Goal: Task Accomplishment & Management: Manage account settings

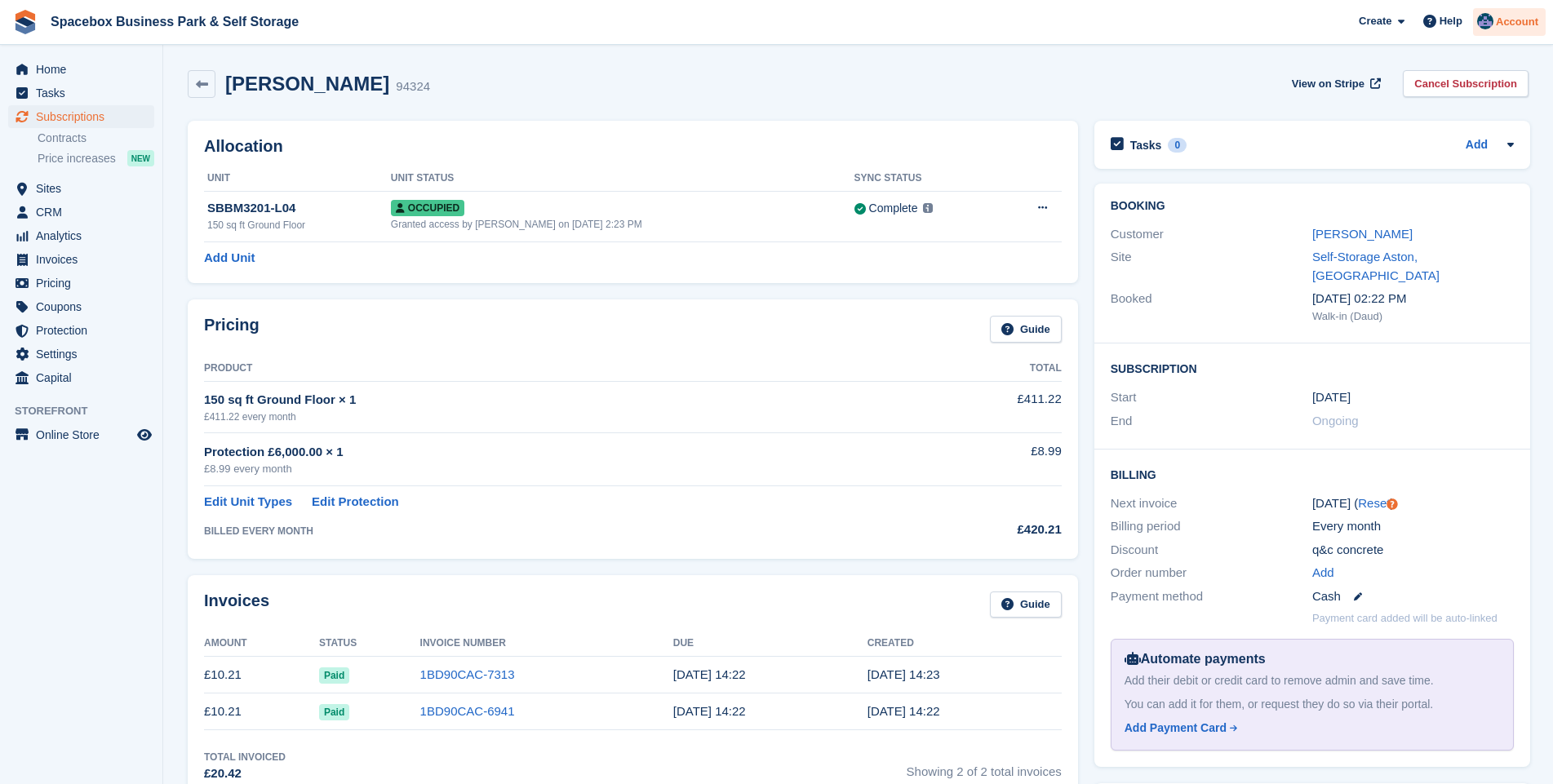
click at [1488, 22] on img at bounding box center [1484, 21] width 16 height 16
click at [1487, 22] on img at bounding box center [1484, 21] width 16 height 16
click at [79, 117] on span "Subscriptions" at bounding box center [85, 117] width 98 height 23
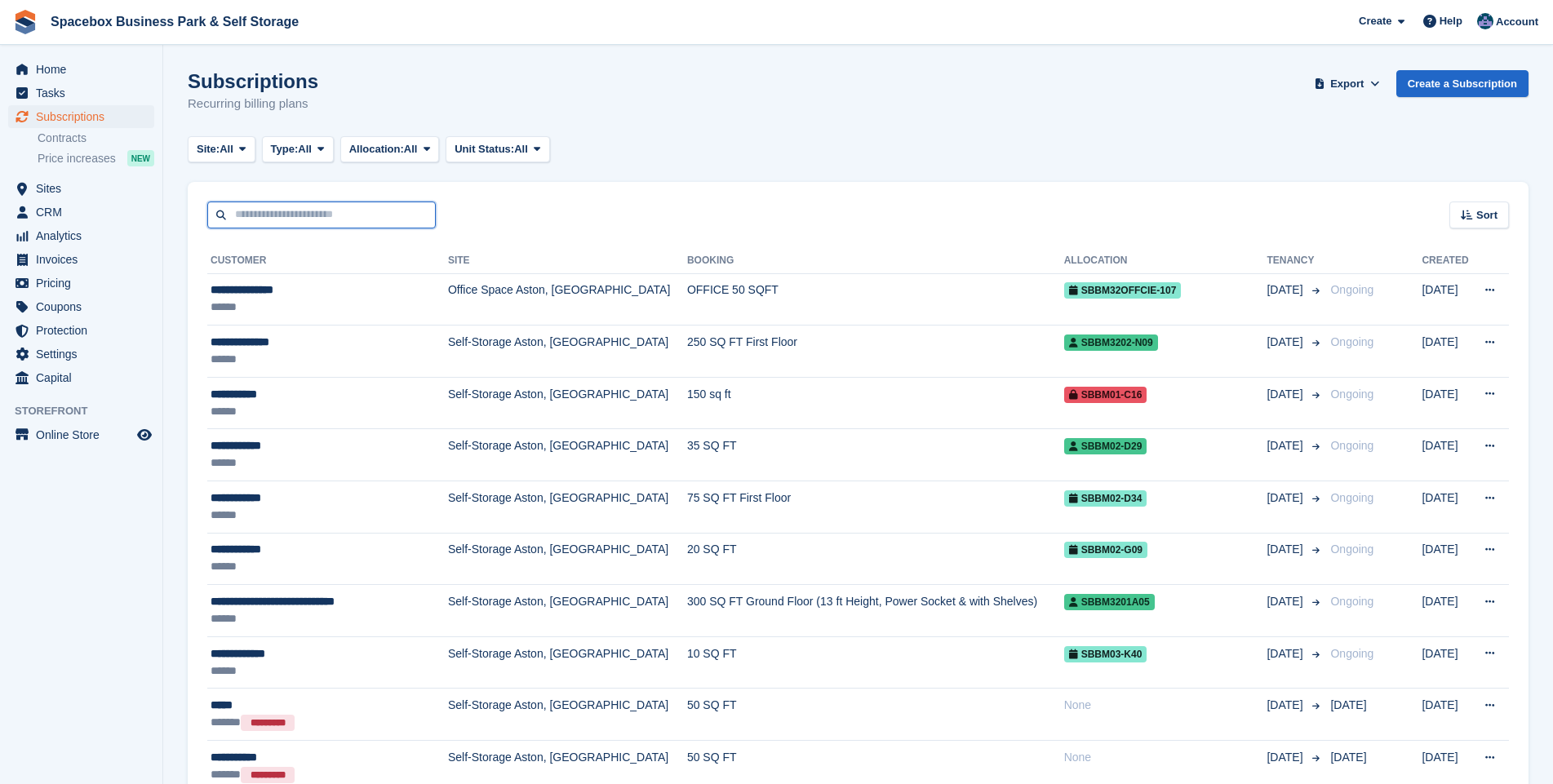
click at [293, 217] on input "text" at bounding box center [321, 214] width 229 height 27
type input "*****"
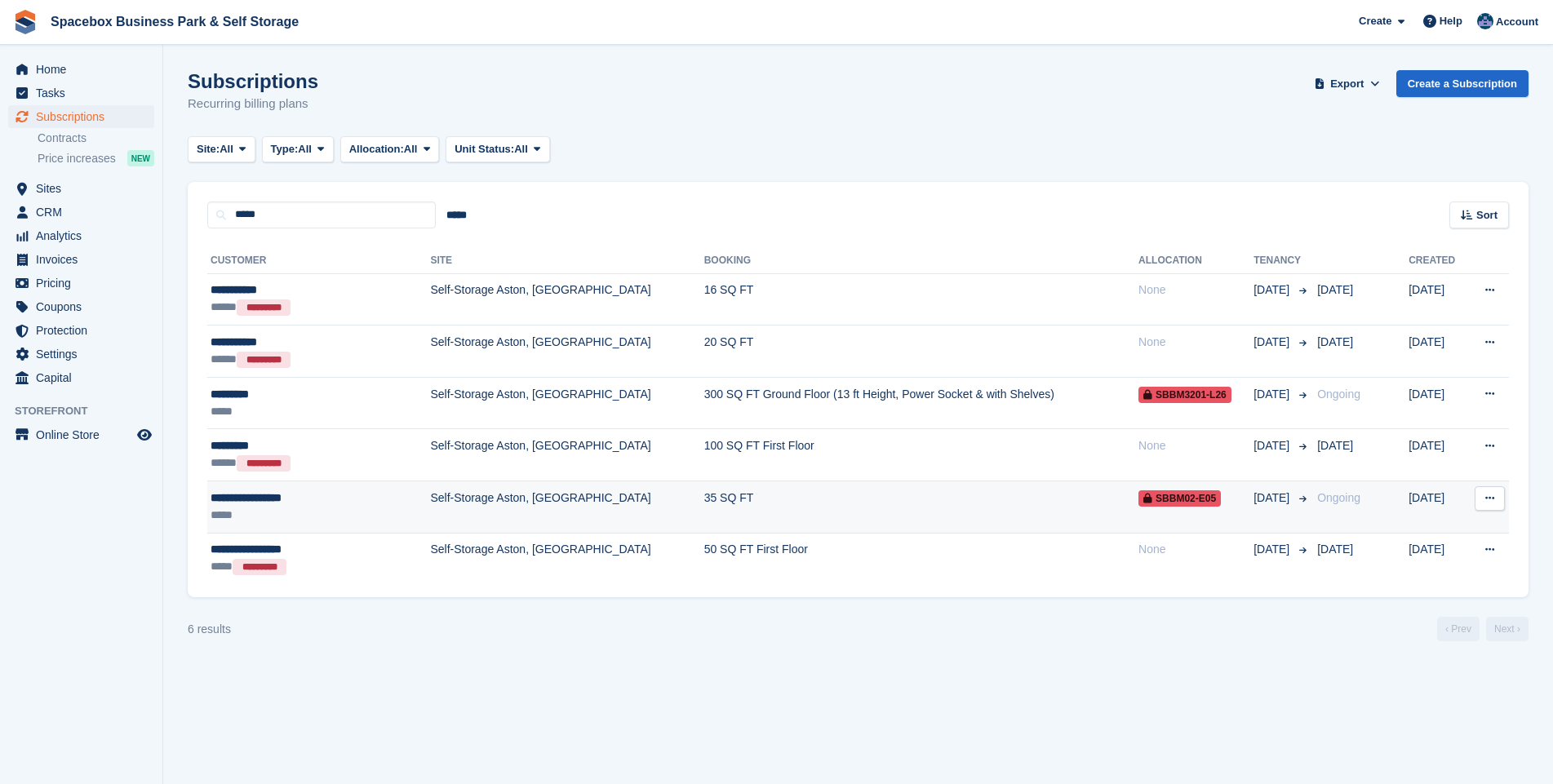
click at [437, 498] on td "Self-Storage Aston, [GEOGRAPHIC_DATA]" at bounding box center [566, 508] width 274 height 53
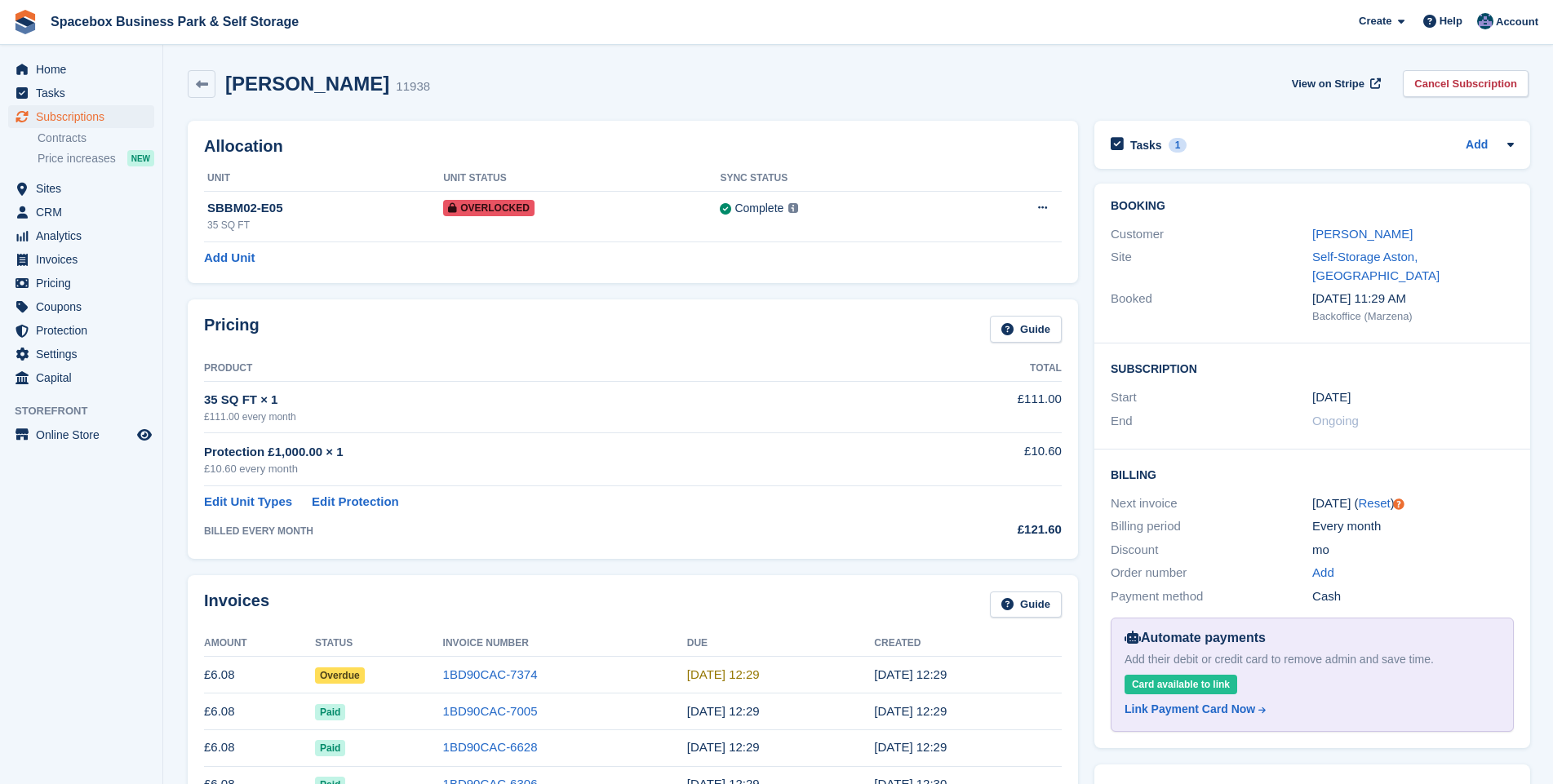
drag, startPoint x: 436, startPoint y: 85, endPoint x: 222, endPoint y: 82, distance: 214.0
click at [222, 82] on div "[PERSON_NAME] 11938" at bounding box center [323, 84] width 214 height 24
drag, startPoint x: 222, startPoint y: 82, endPoint x: 238, endPoint y: 80, distance: 16.1
copy h2 "[PERSON_NAME]"
click at [485, 673] on link "1BD90CAC-7374" at bounding box center [490, 674] width 95 height 14
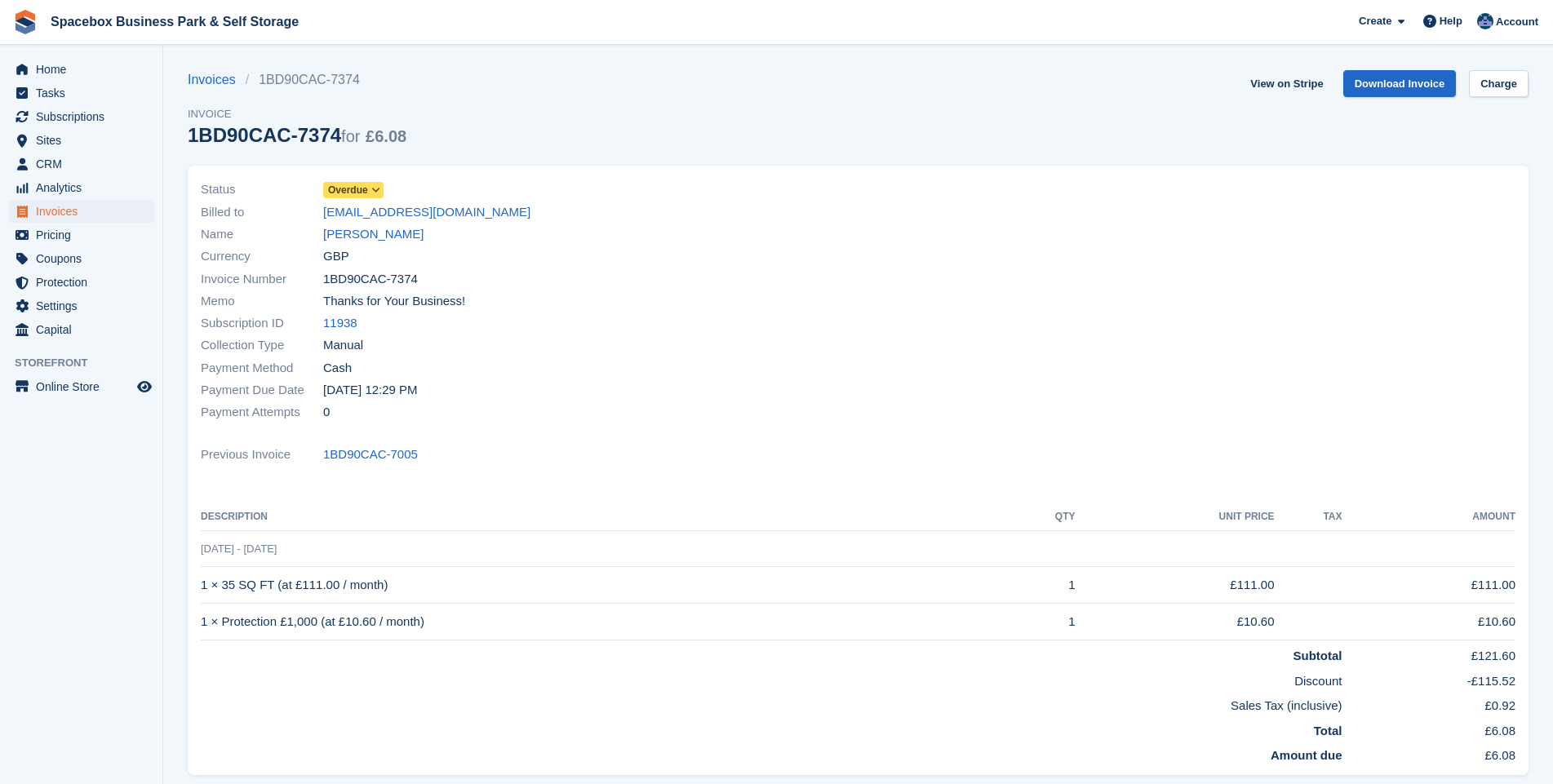
click at [372, 192] on icon at bounding box center [376, 190] width 9 height 9
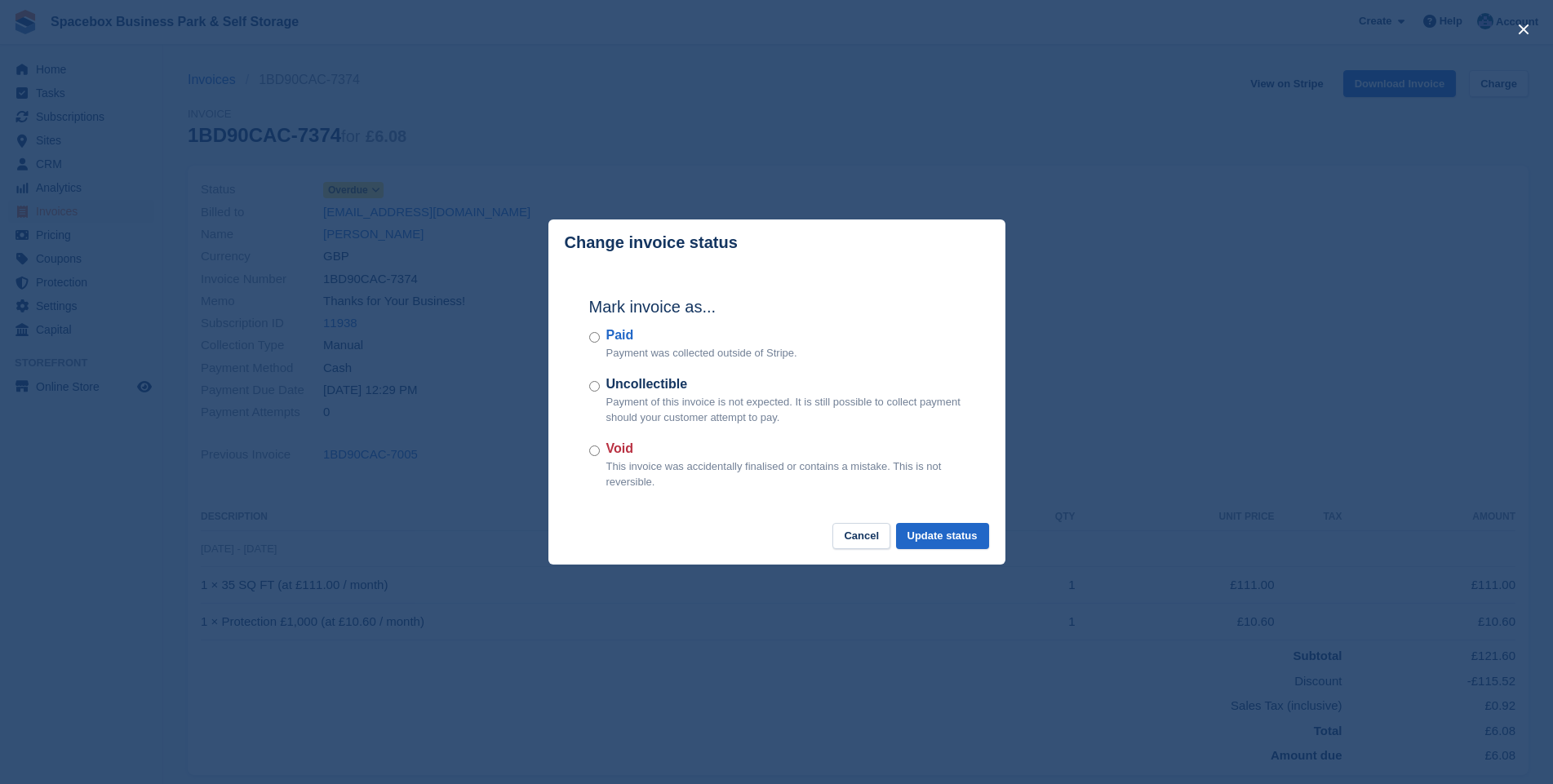
click at [600, 336] on div "Paid Payment was collected outside of Stripe." at bounding box center [776, 343] width 375 height 36
click at [938, 530] on button "Update status" at bounding box center [942, 536] width 93 height 27
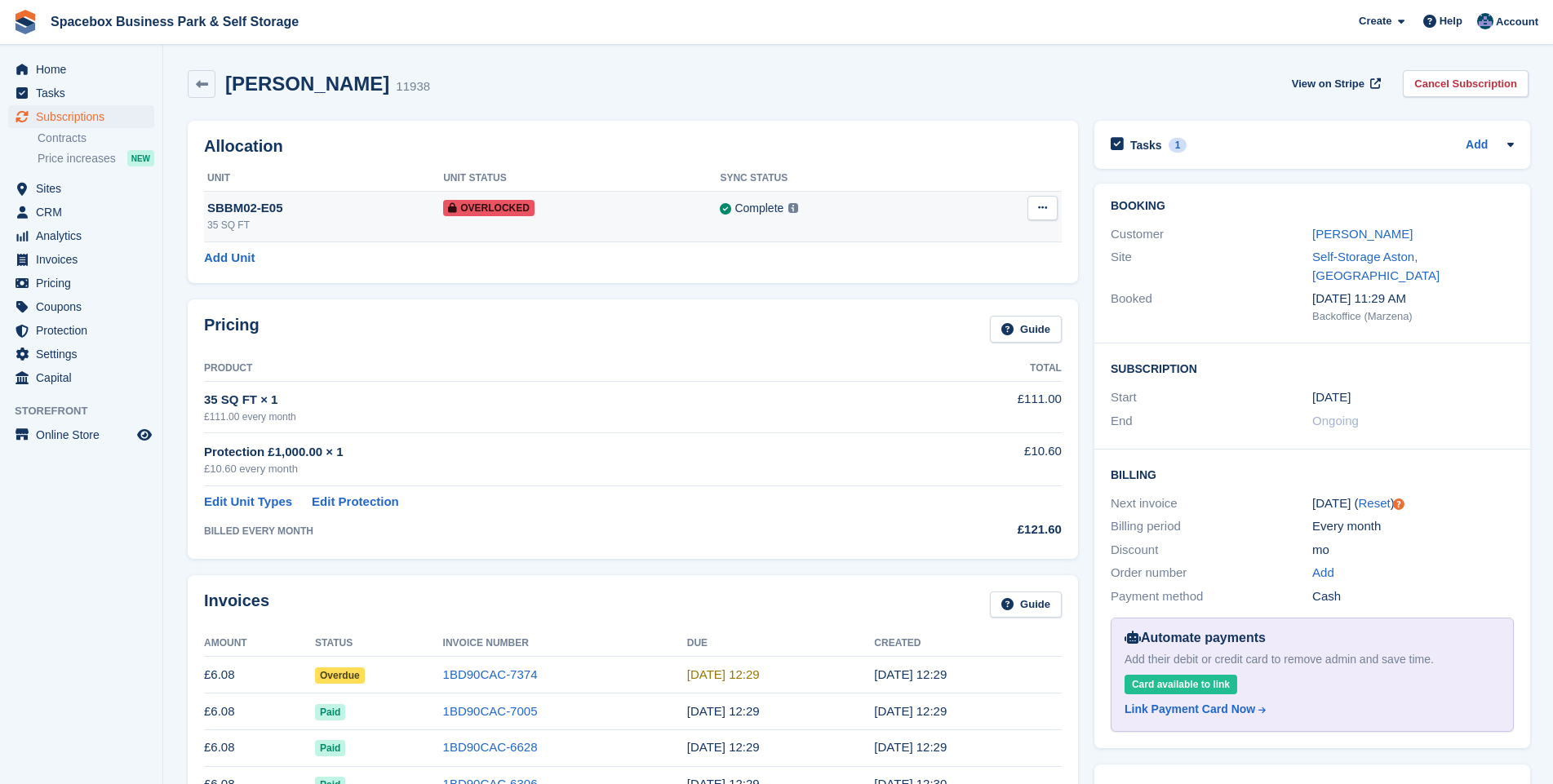
click at [1040, 212] on icon at bounding box center [1042, 207] width 9 height 10
click at [949, 240] on p "Remove Overlock" at bounding box center [978, 240] width 142 height 22
